Goal: Find contact information: Find contact information

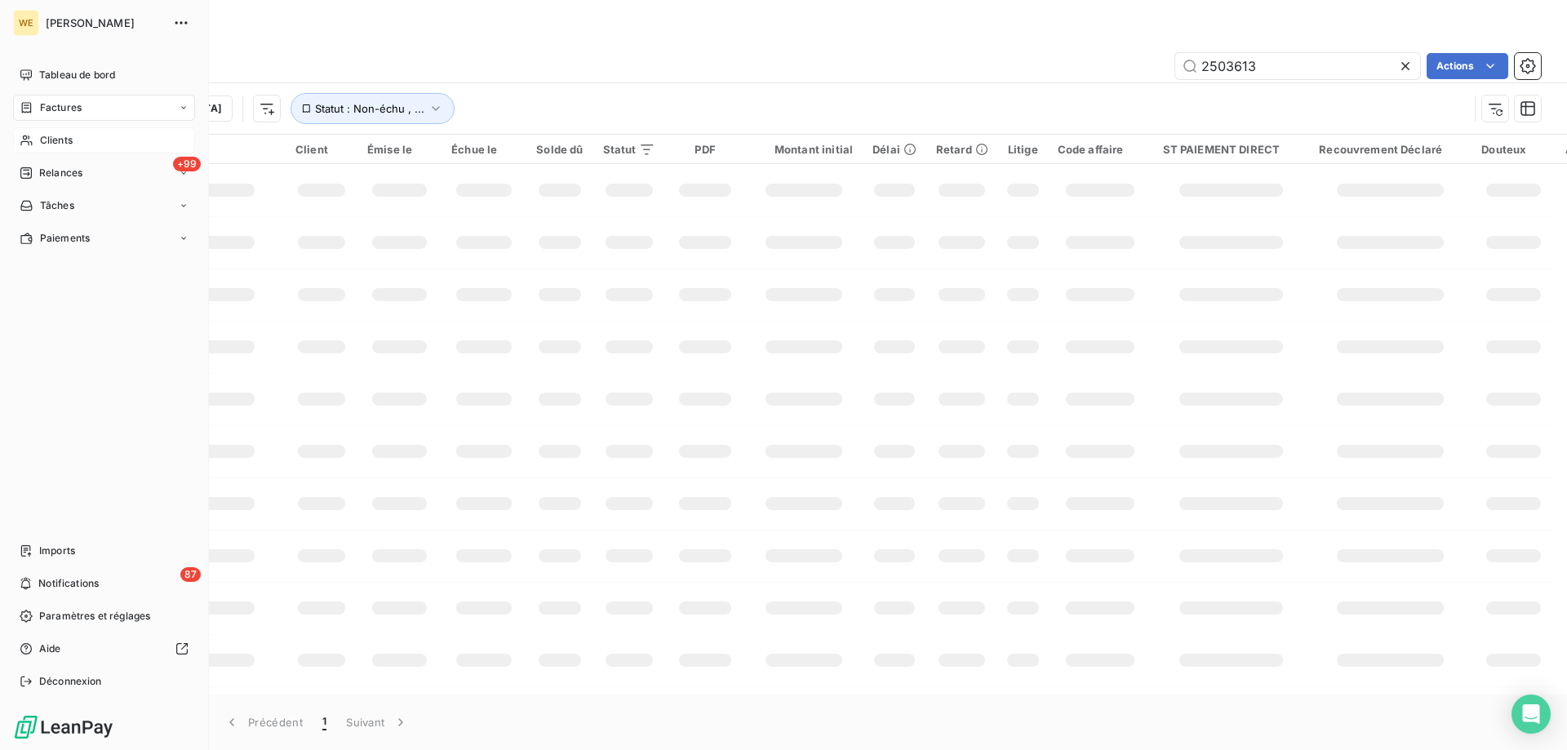
click at [66, 133] on span "Clients" at bounding box center [56, 140] width 33 height 15
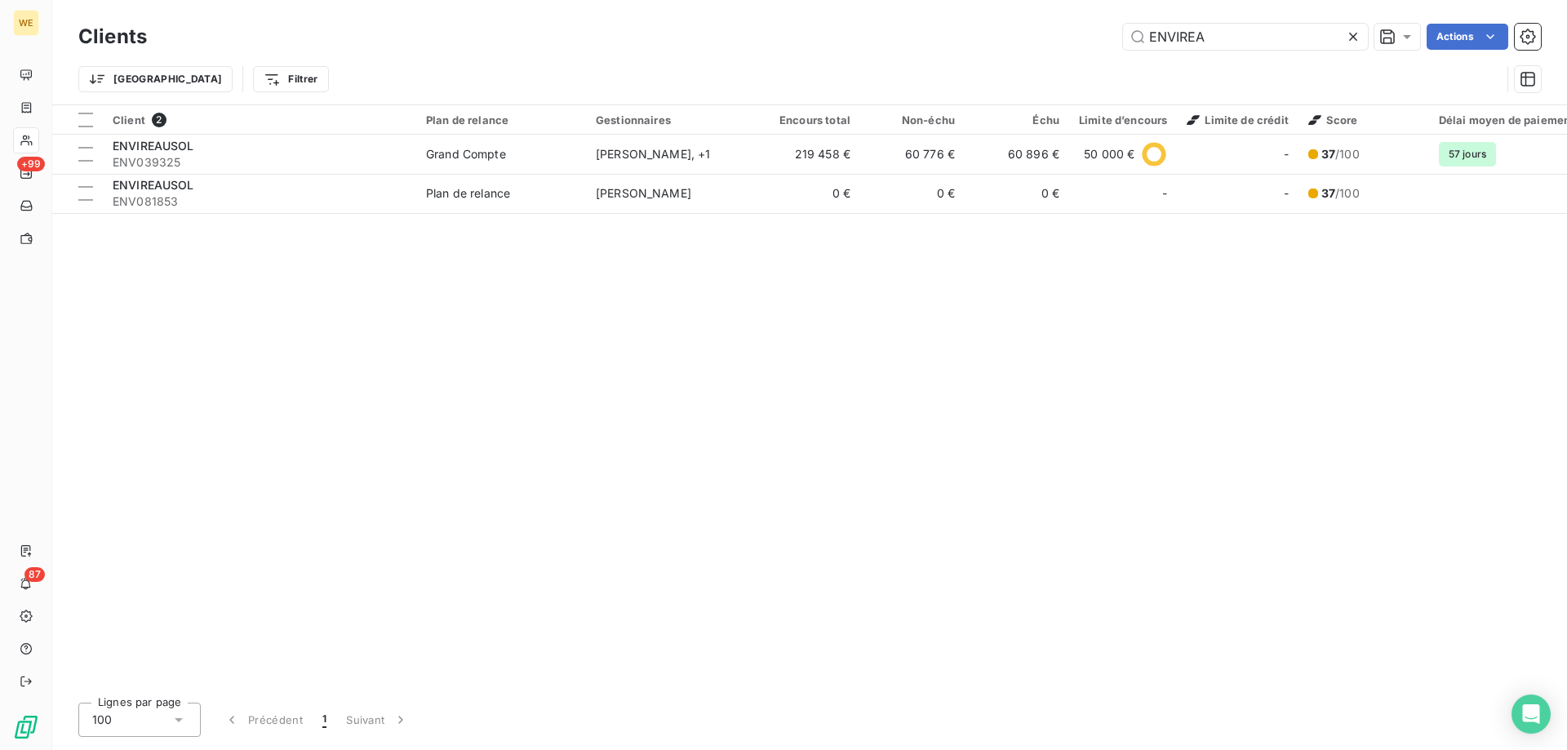
drag, startPoint x: 1165, startPoint y: 43, endPoint x: 1040, endPoint y: 54, distance: 125.3
click at [1043, 54] on div "Clients ENVIREA Actions Trier Filtrer" at bounding box center [809, 62] width 1462 height 85
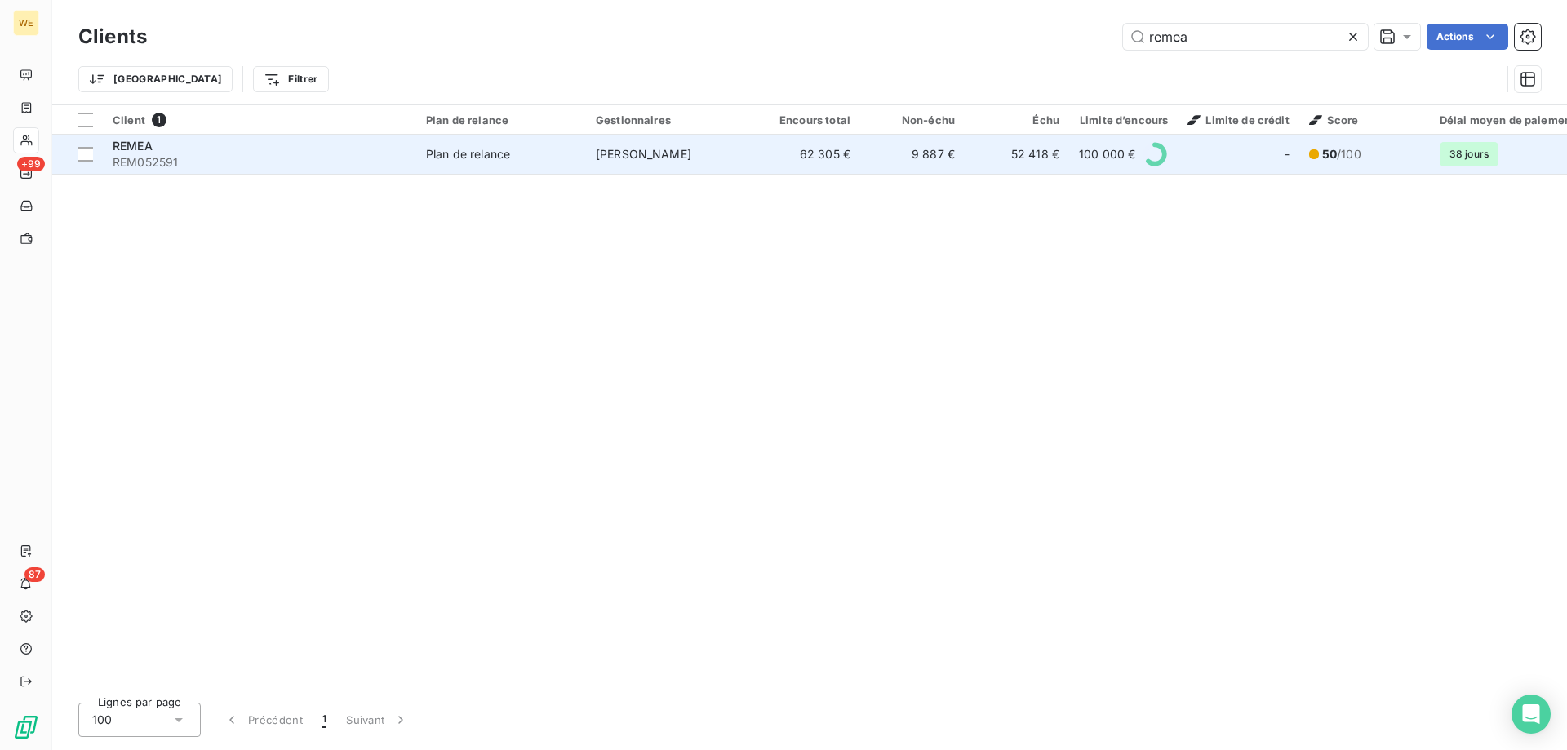
type input "remea"
click at [154, 145] on div "REMEA" at bounding box center [260, 146] width 294 height 16
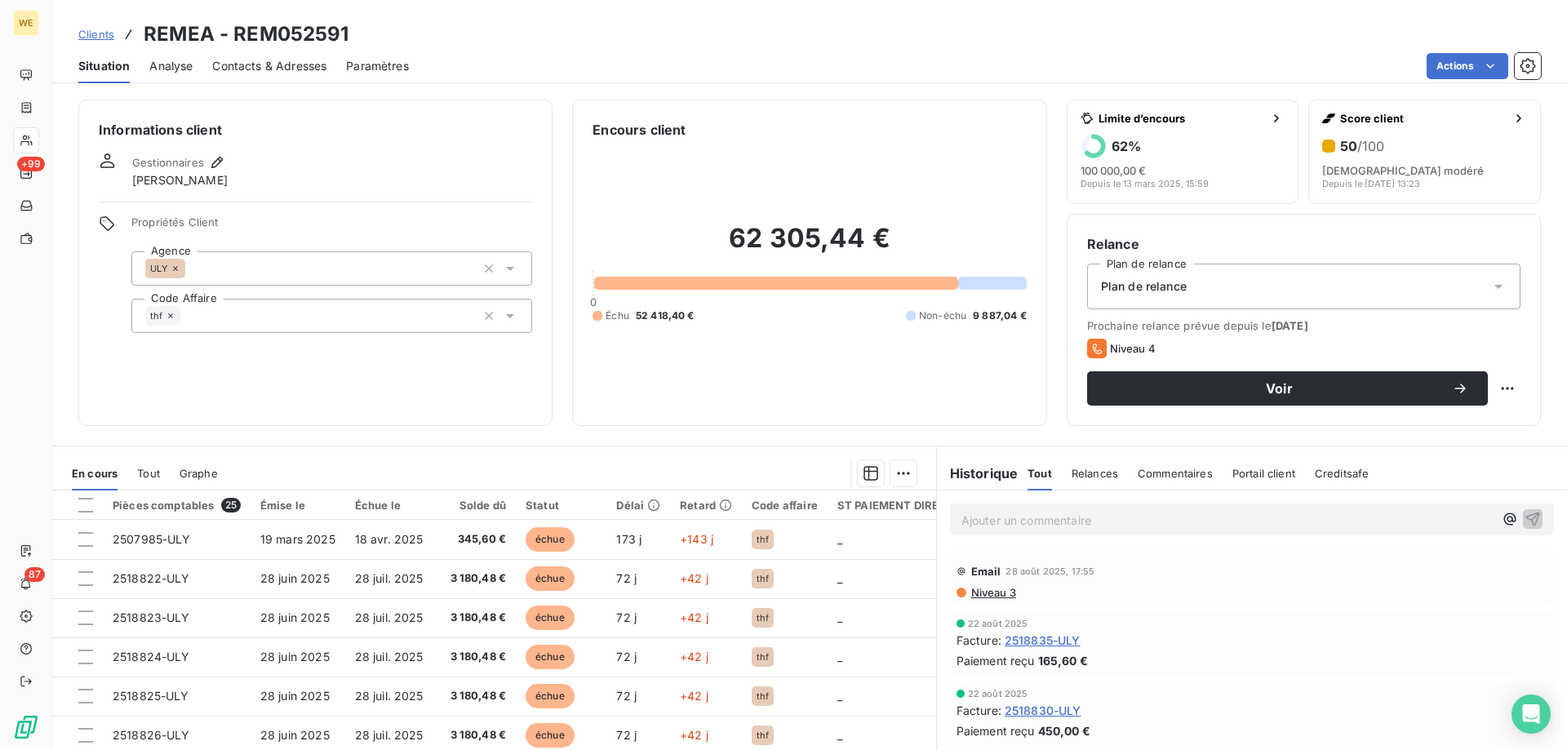
click at [255, 64] on span "Contacts & Adresses" at bounding box center [269, 66] width 114 height 16
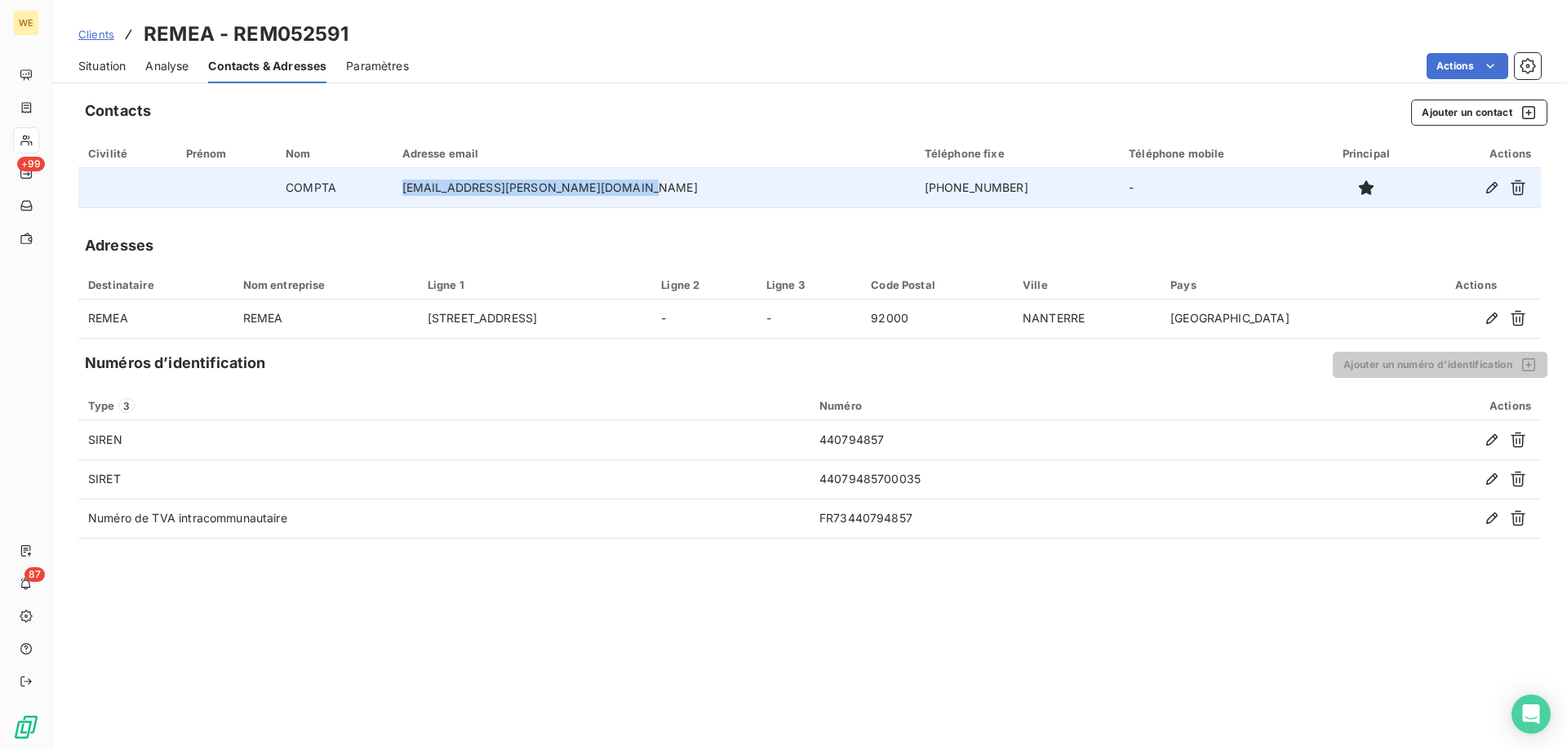
drag, startPoint x: 667, startPoint y: 187, endPoint x: 437, endPoint y: 196, distance: 229.5
click at [437, 196] on td "[EMAIL_ADDRESS][PERSON_NAME][DOMAIN_NAME]" at bounding box center [654, 187] width 522 height 39
copy td "[EMAIL_ADDRESS][PERSON_NAME][DOMAIN_NAME]"
